Goal: Transaction & Acquisition: Purchase product/service

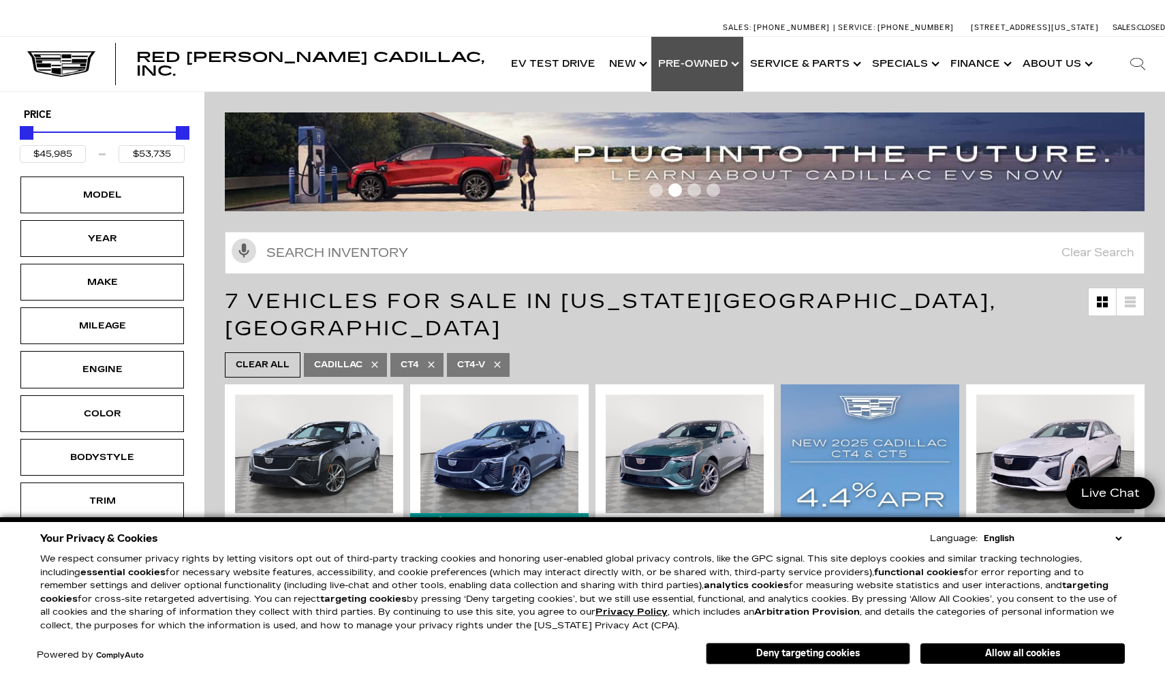
click at [729, 68] on link "Show Pre-Owned" at bounding box center [697, 64] width 92 height 54
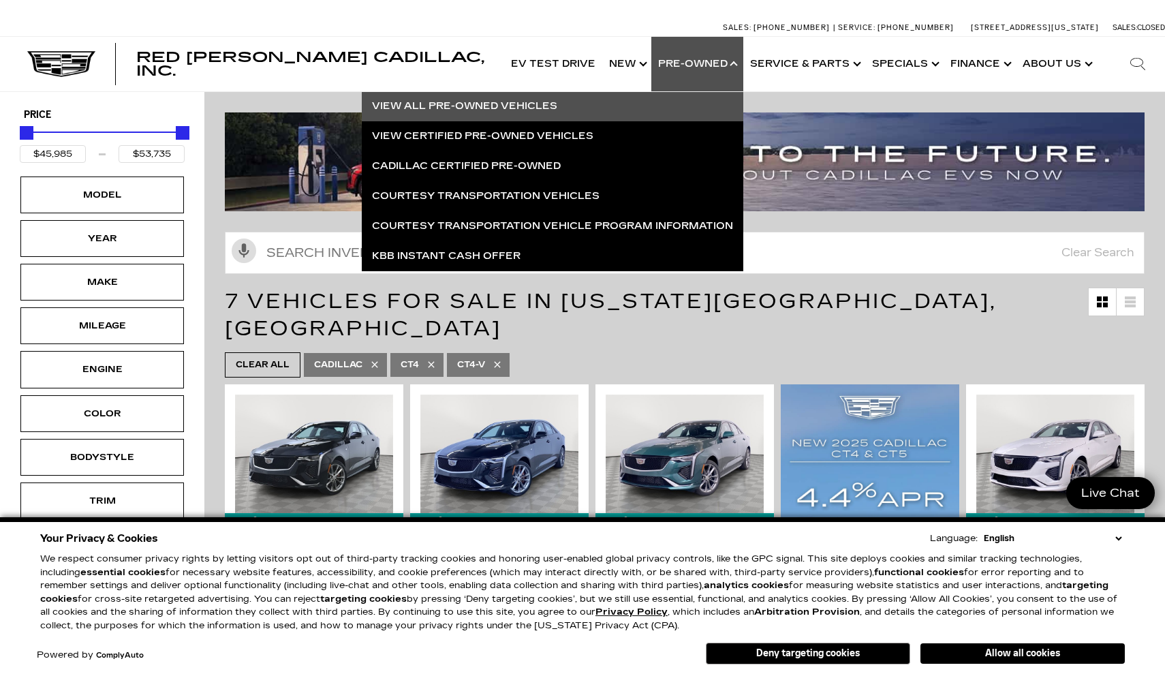
click at [592, 113] on link "View All Pre-Owned Vehicles" at bounding box center [552, 106] width 381 height 30
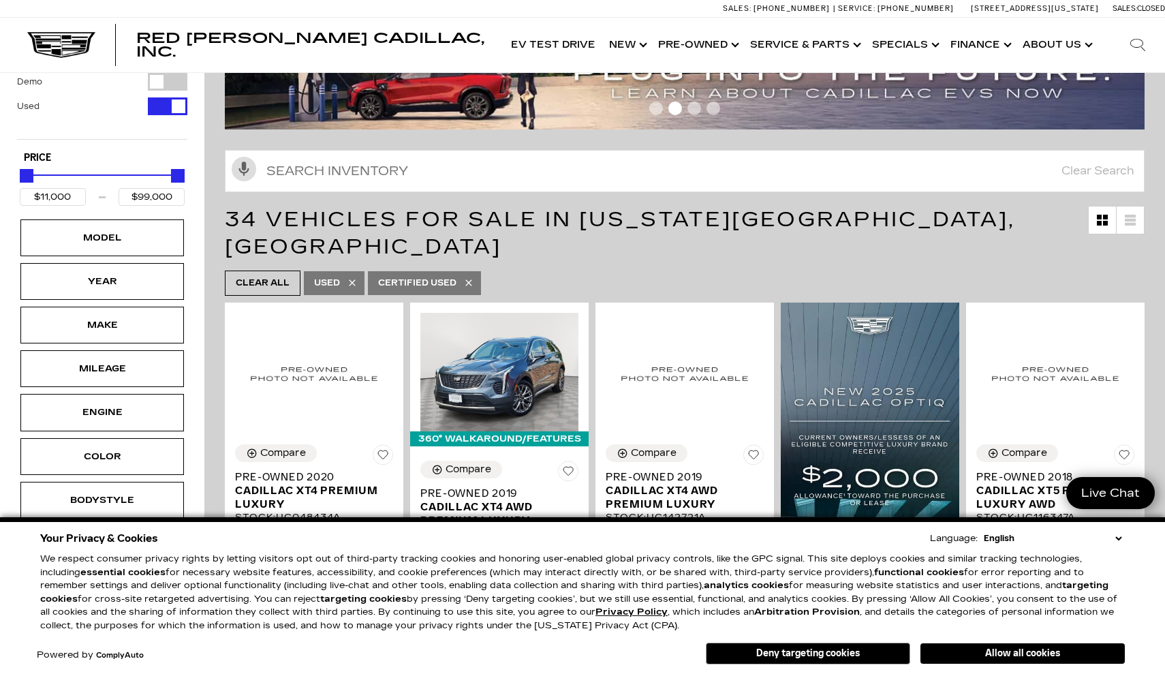
scroll to position [126, 0]
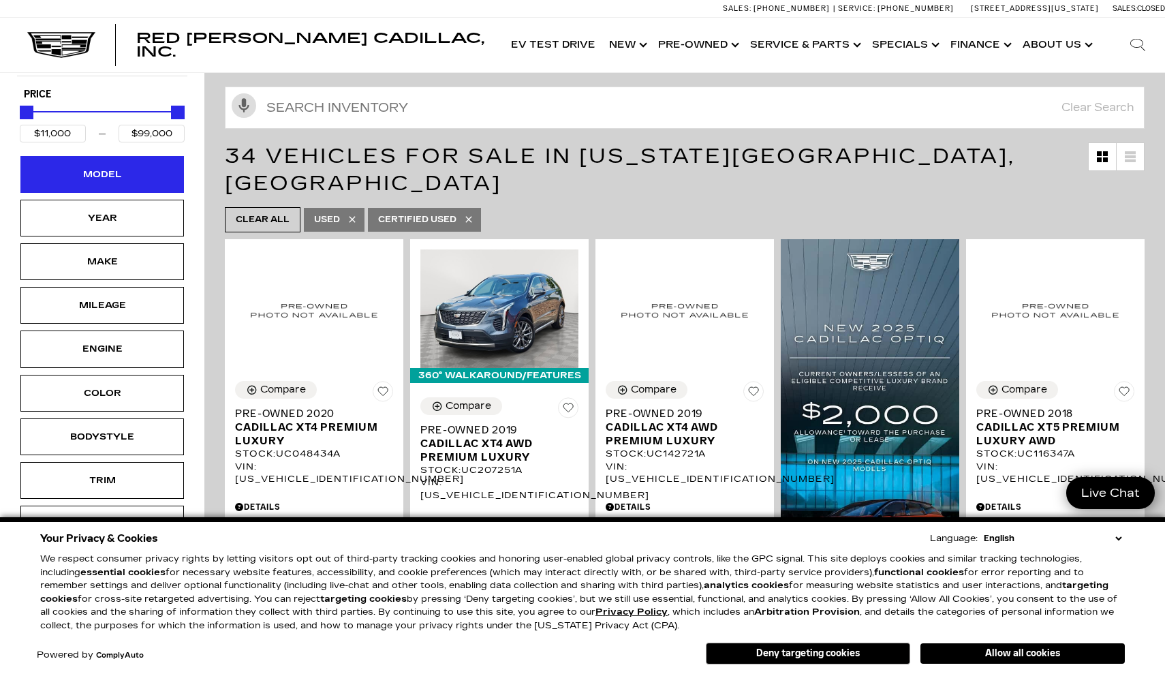
click at [146, 172] on div "Model" at bounding box center [101, 174] width 163 height 37
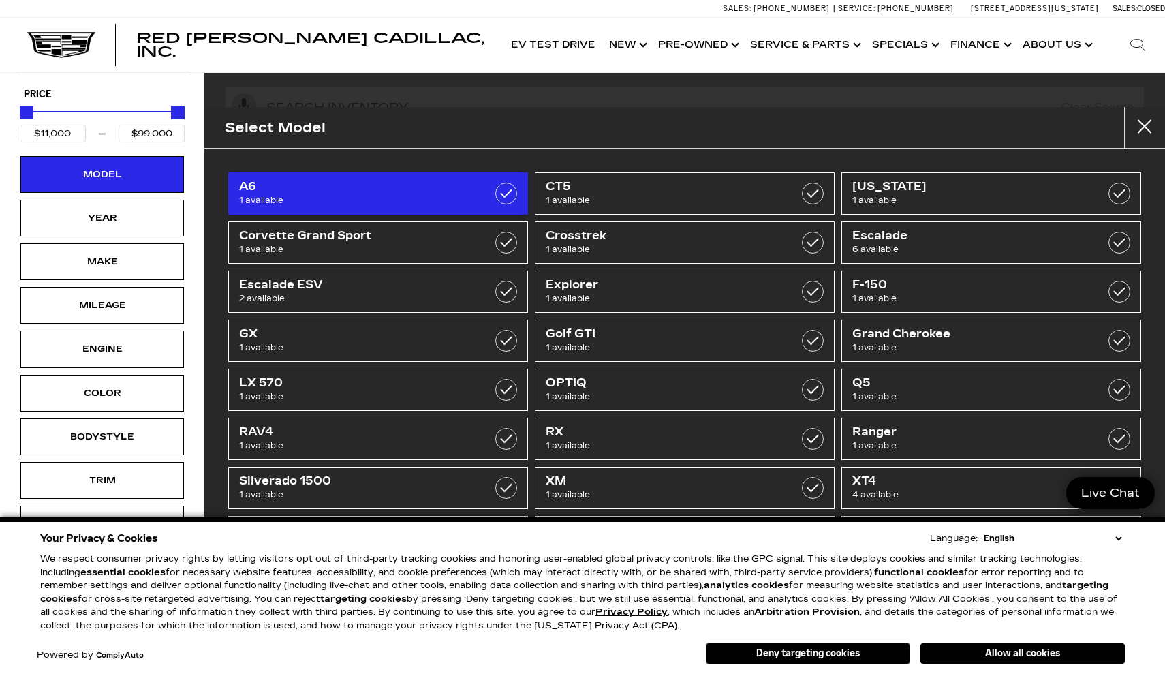
click at [449, 191] on span "A6" at bounding box center [357, 187] width 236 height 14
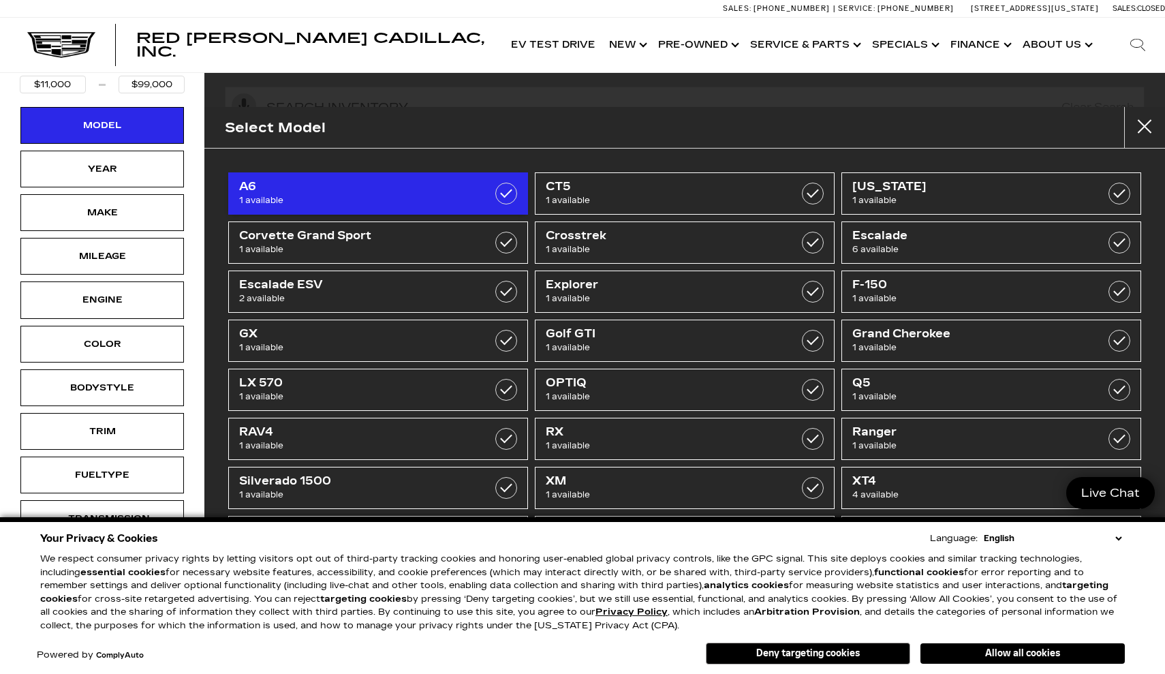
type input "$11,000"
checkbox input "true"
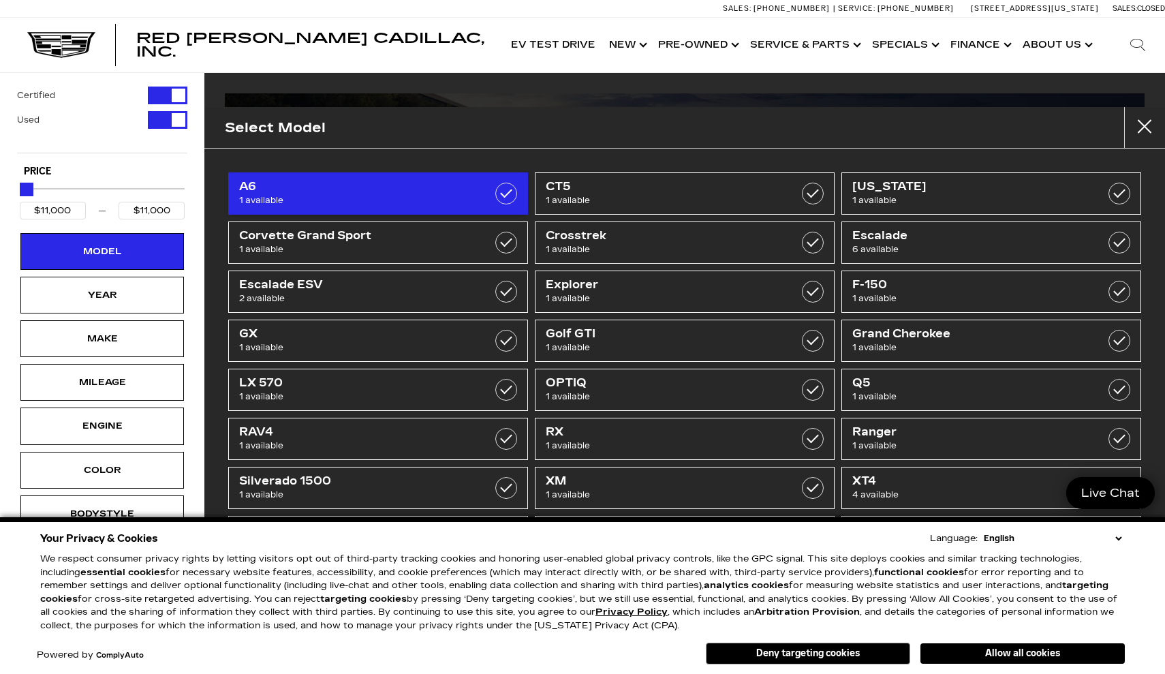
click at [445, 198] on span "1 available" at bounding box center [357, 200] width 236 height 14
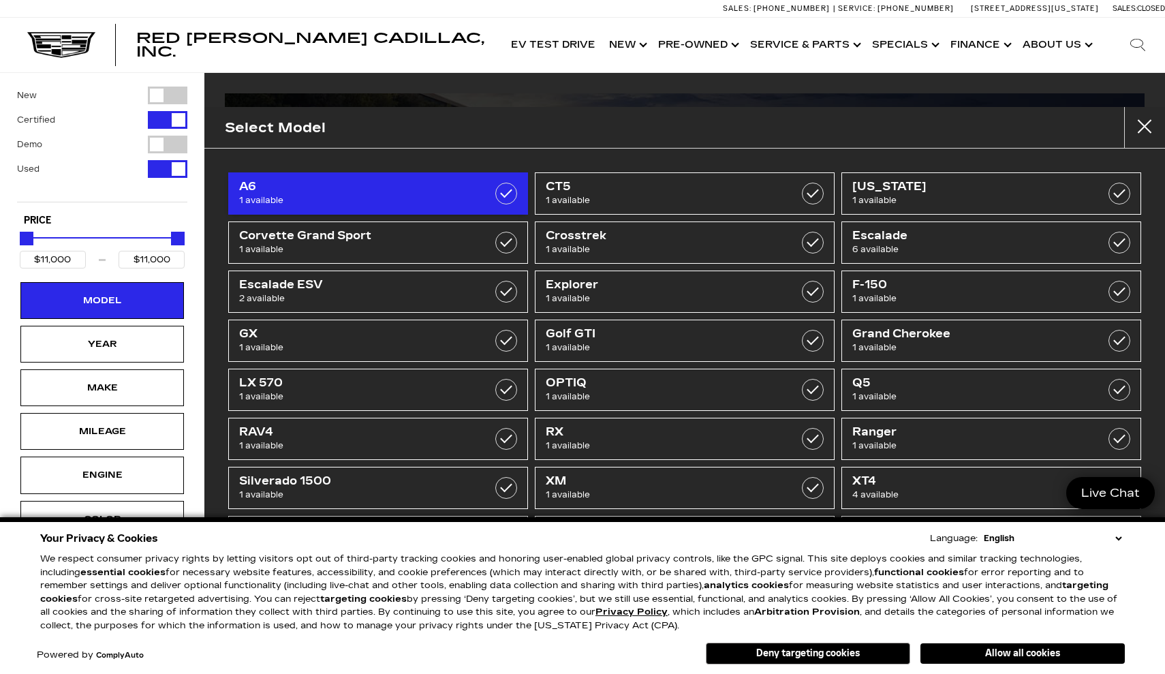
type input "$99,000"
checkbox input "false"
click at [445, 198] on span "1 available" at bounding box center [357, 200] width 236 height 14
type input "$11,000"
checkbox input "true"
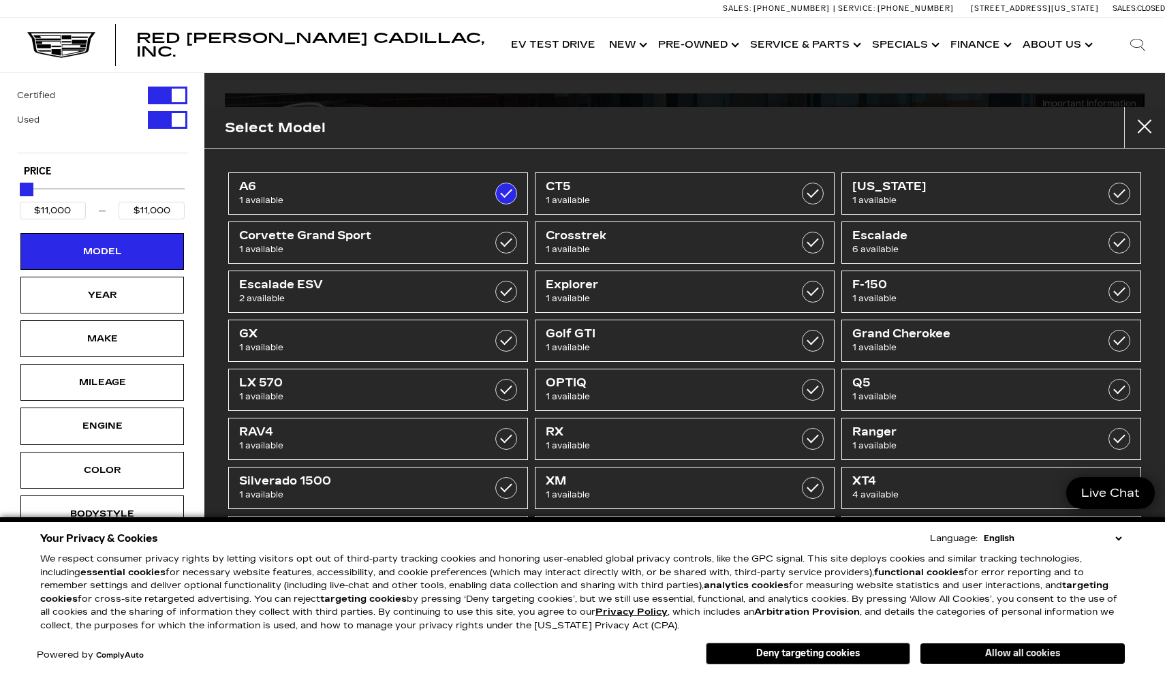
click at [981, 648] on button "Allow all cookies" at bounding box center [1022, 653] width 204 height 20
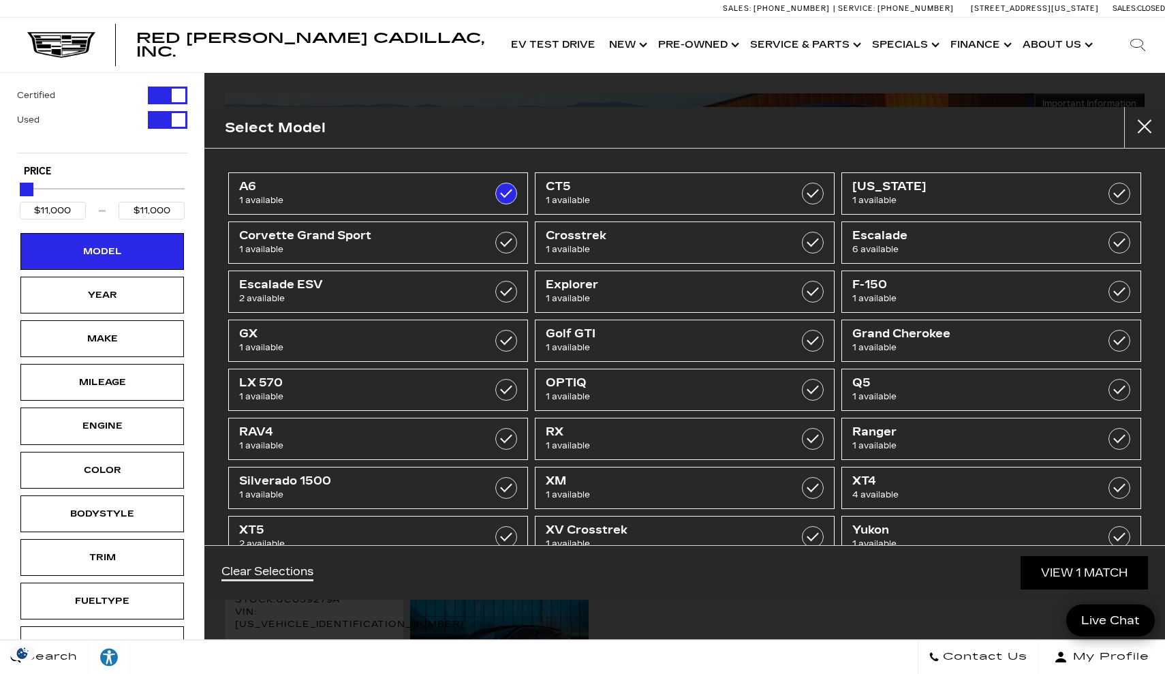
click at [1058, 573] on link "View 1 Match" at bounding box center [1083, 572] width 127 height 33
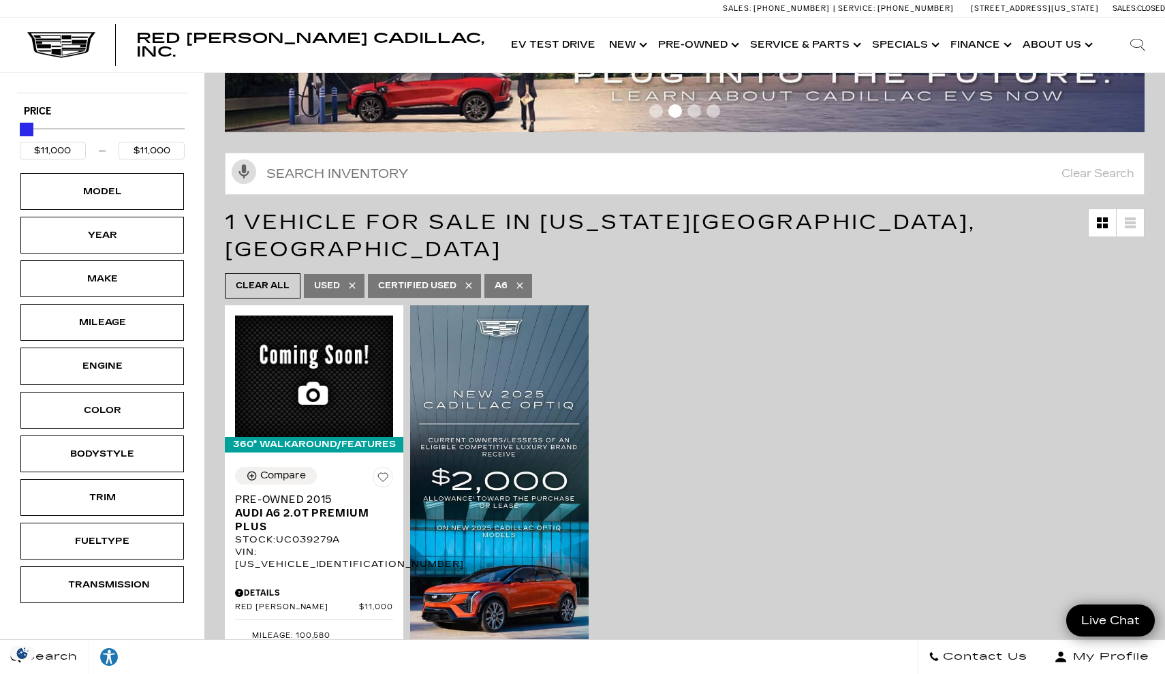
scroll to position [139, 0]
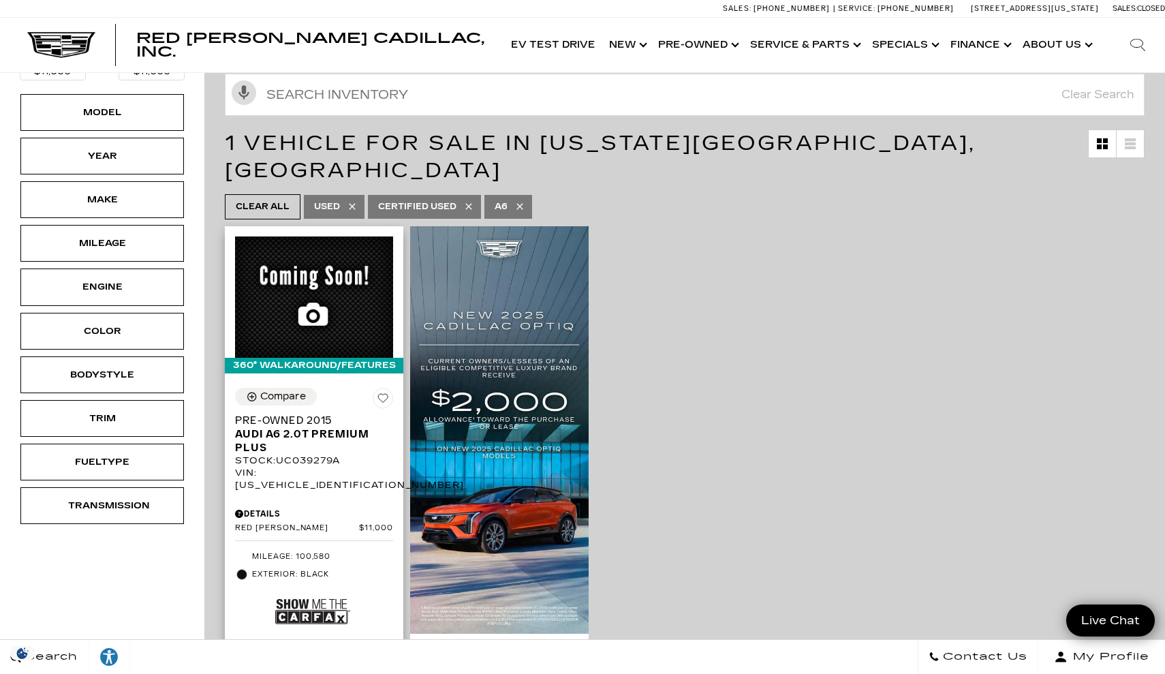
click at [321, 413] on span "Pre-Owned 2015" at bounding box center [309, 420] width 148 height 14
